Goal: Task Accomplishment & Management: Manage account settings

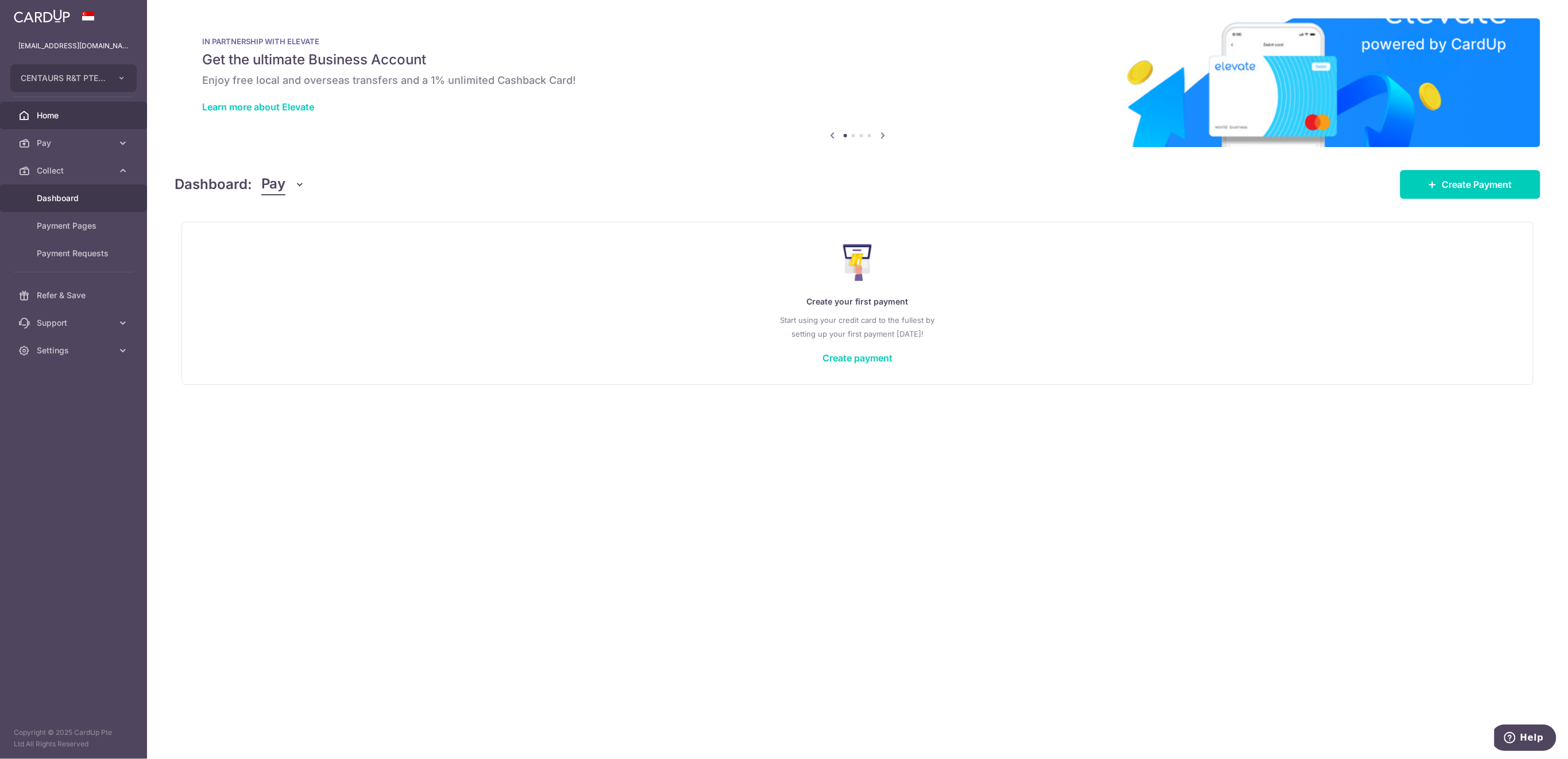
click at [63, 194] on span "Dashboard" at bounding box center [75, 198] width 76 height 12
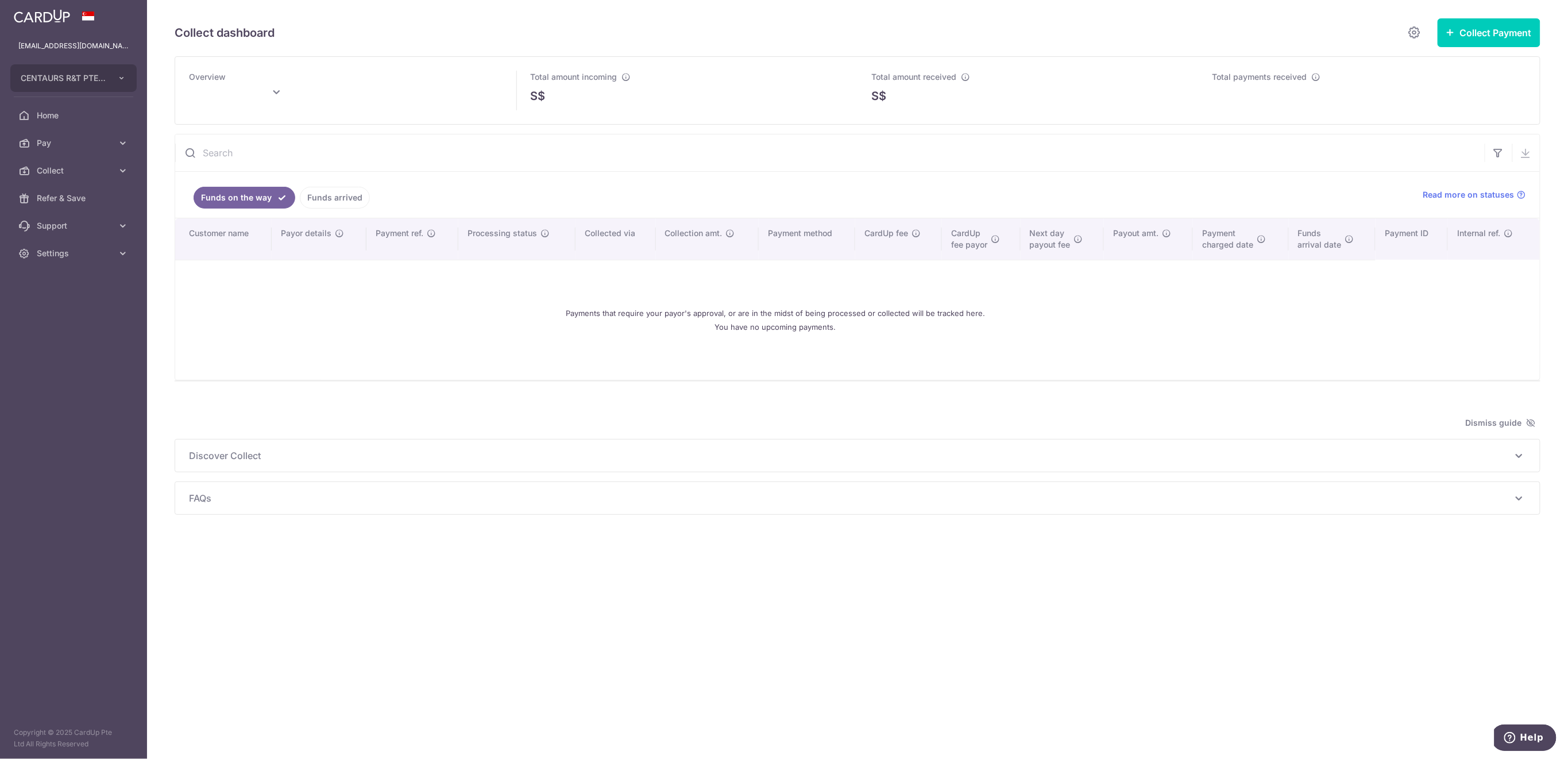
click at [337, 200] on link "Funds arrived" at bounding box center [335, 198] width 70 height 22
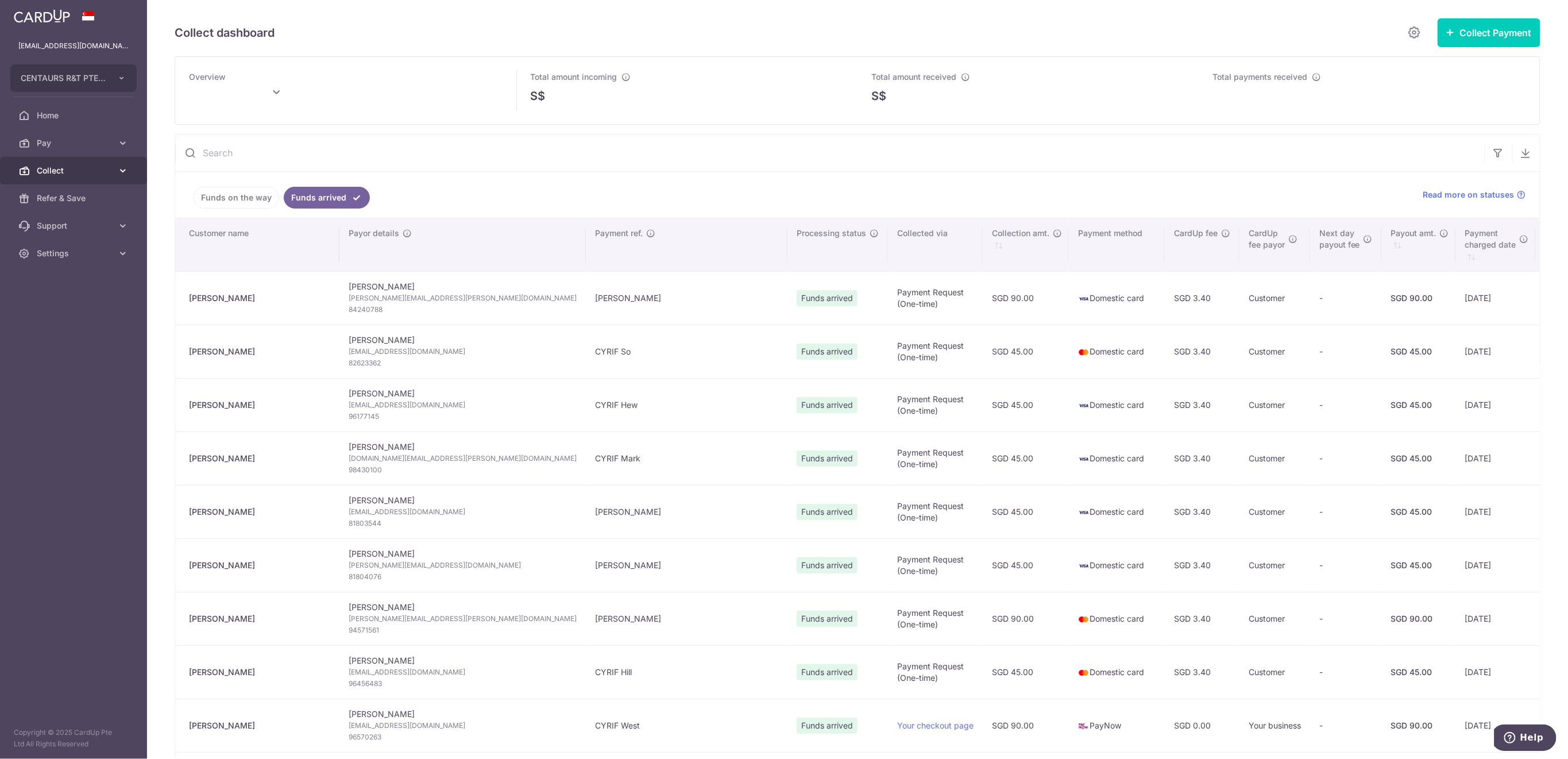
click at [83, 172] on span "Collect" at bounding box center [75, 170] width 76 height 12
click at [92, 257] on span "Payment Requests" at bounding box center [75, 253] width 76 height 12
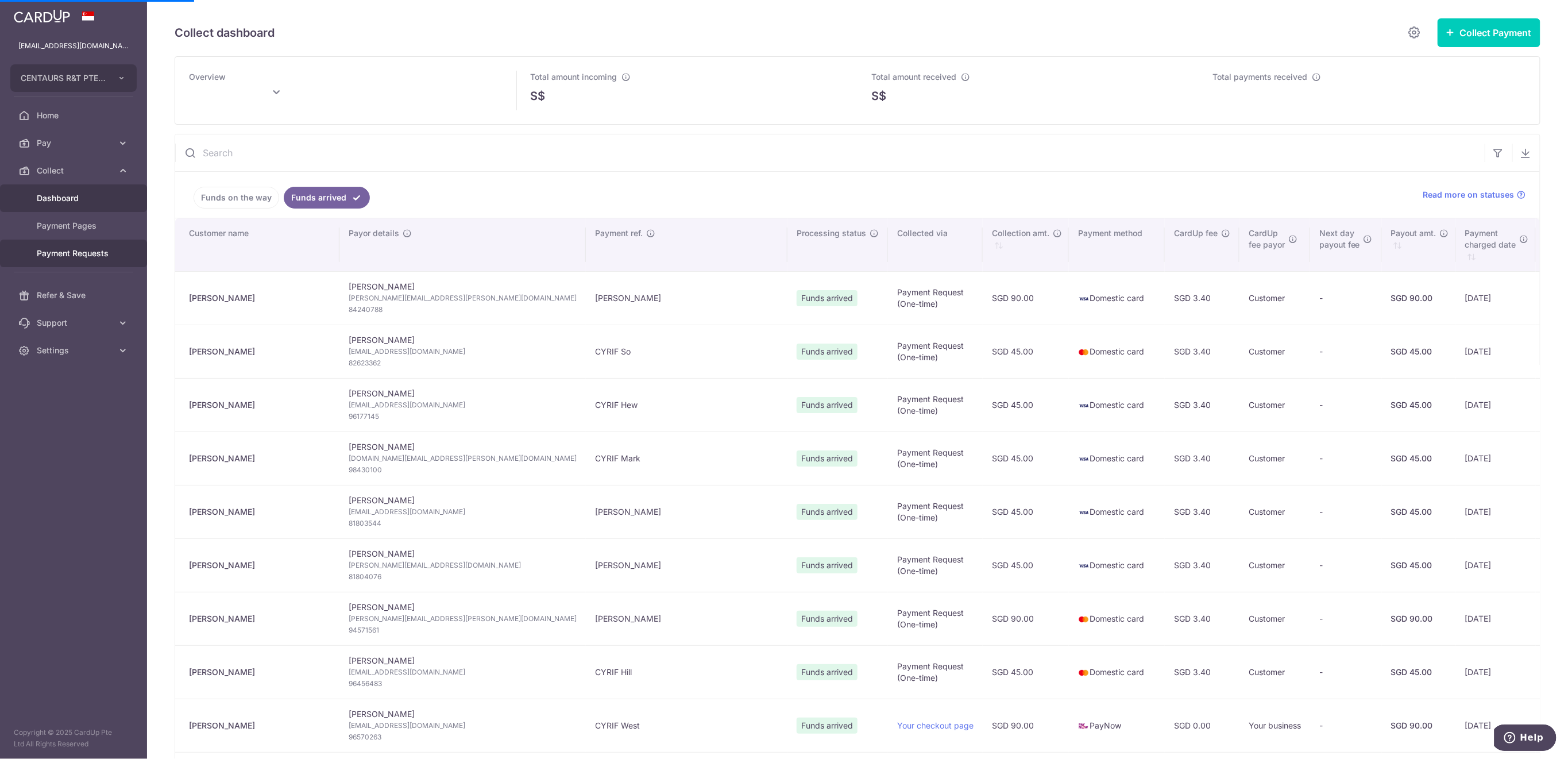
type input "[DATE]"
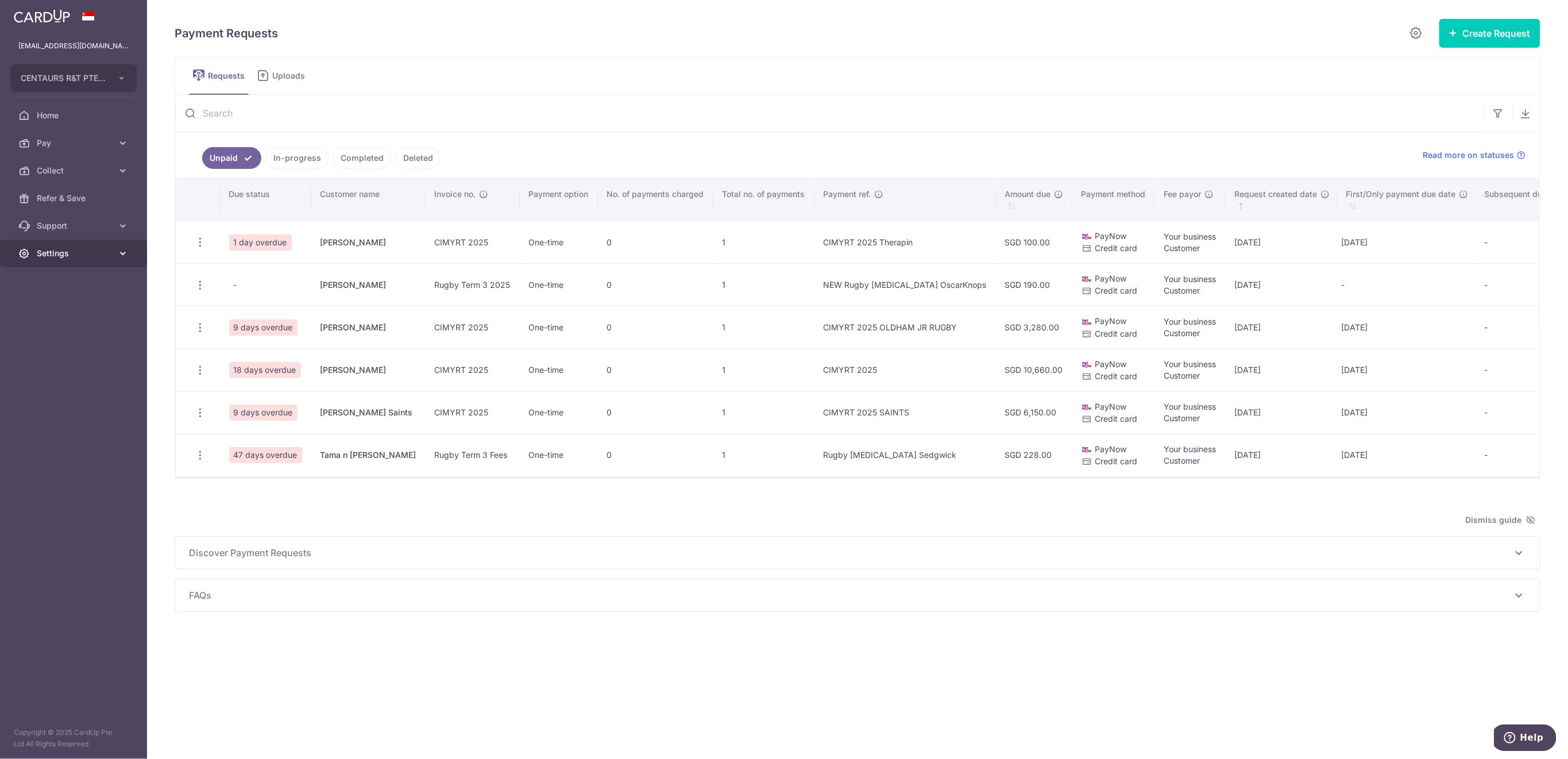
click at [57, 261] on link "Settings" at bounding box center [73, 253] width 147 height 28
click at [77, 314] on span "Logout" at bounding box center [75, 308] width 76 height 12
